Goal: Transaction & Acquisition: Purchase product/service

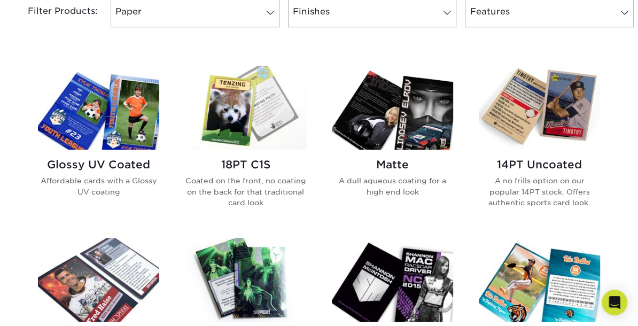
scroll to position [473, 0]
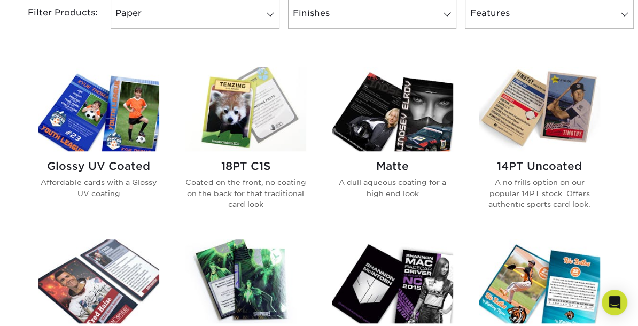
click at [130, 89] on img at bounding box center [98, 109] width 121 height 84
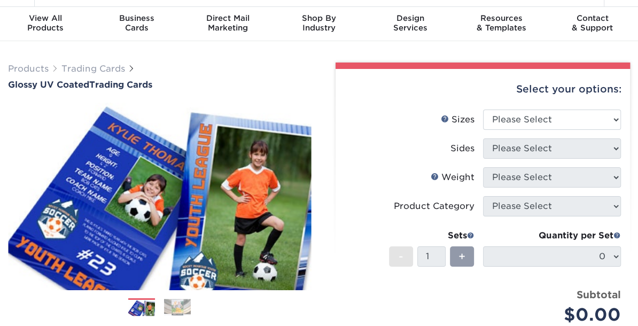
scroll to position [30, 0]
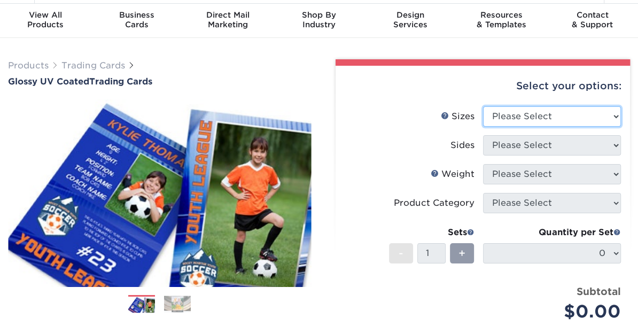
click at [541, 122] on select "Please Select 2.5" x 3.5"" at bounding box center [552, 116] width 138 height 20
select select "2.50x3.50"
click at [483, 106] on select "Please Select 2.5" x 3.5"" at bounding box center [552, 116] width 138 height 20
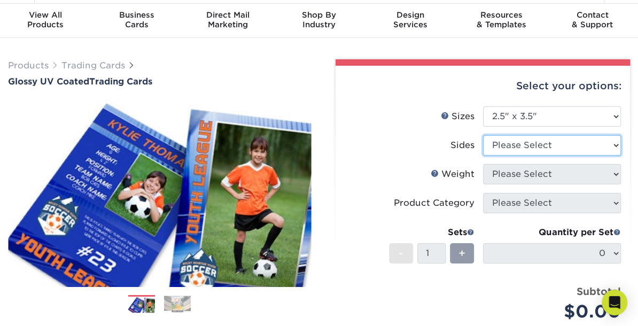
click at [531, 146] on select "Please Select Print Both Sides Print Front Only" at bounding box center [552, 145] width 138 height 20
select select "13abbda7-1d64-4f25-8bb2-c179b224825d"
click at [483, 135] on select "Please Select Print Both Sides Print Front Only" at bounding box center [552, 145] width 138 height 20
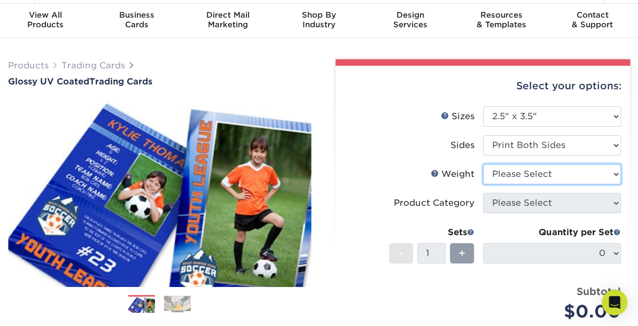
click at [523, 177] on select "Please Select 16PT 14PT 18PT C1S" at bounding box center [552, 174] width 138 height 20
select select "16PT"
click at [483, 164] on select "Please Select 16PT 14PT 18PT C1S" at bounding box center [552, 174] width 138 height 20
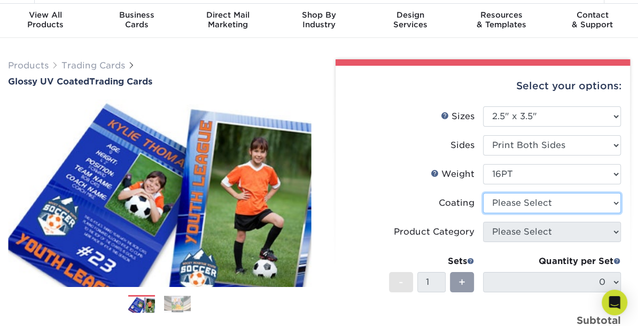
click at [509, 206] on select at bounding box center [552, 203] width 138 height 20
select select "ae367451-b2b8-45df-a344-0f05b6a12993"
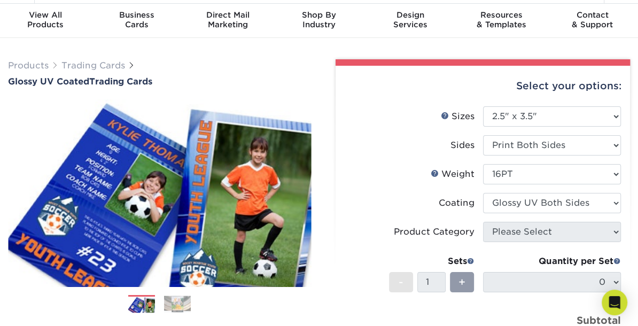
click at [483, 193] on select at bounding box center [552, 203] width 138 height 20
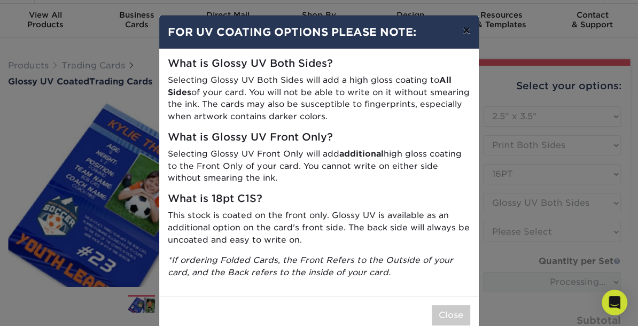
click at [463, 27] on button "×" at bounding box center [466, 31] width 25 height 30
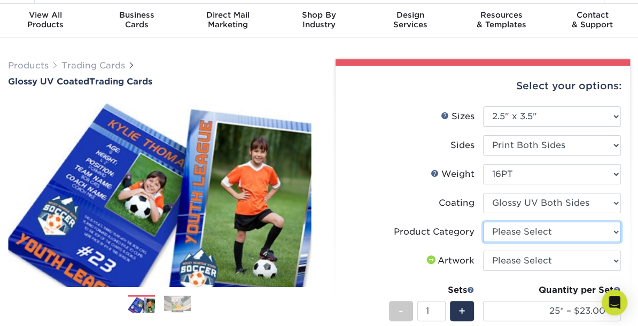
click at [499, 230] on select "Please Select Trading Cards" at bounding box center [552, 232] width 138 height 20
select select "c2f9bce9-36c2-409d-b101-c29d9d031e18"
click at [483, 222] on select "Please Select Trading Cards" at bounding box center [552, 232] width 138 height 20
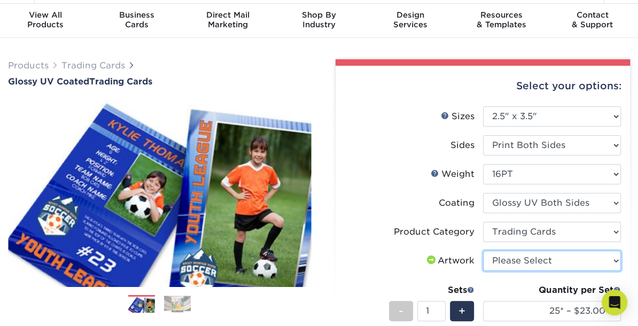
click at [511, 261] on select "Please Select I will upload files I need a design - $100" at bounding box center [552, 261] width 138 height 20
select select "upload"
click at [483, 251] on select "Please Select I will upload files I need a design - $100" at bounding box center [552, 261] width 138 height 20
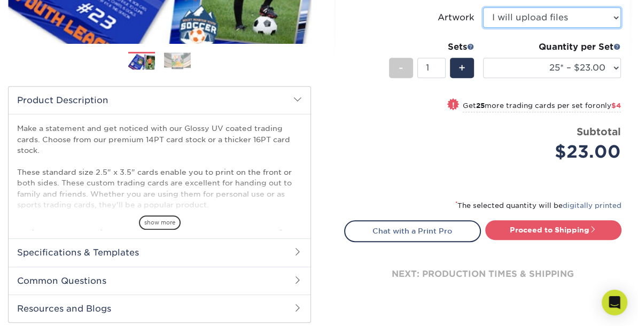
scroll to position [275, 0]
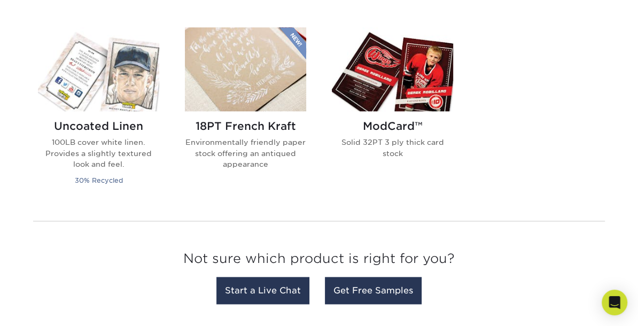
scroll to position [863, 0]
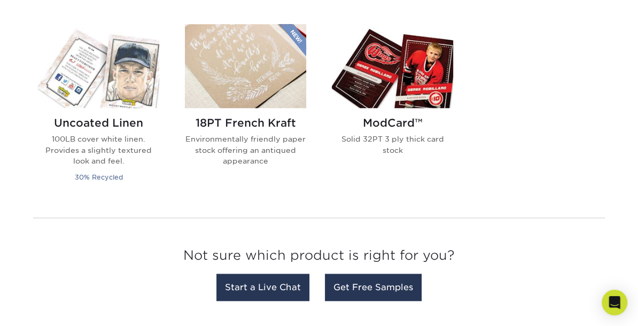
click at [363, 100] on img at bounding box center [392, 66] width 121 height 84
